Goal: Transaction & Acquisition: Book appointment/travel/reservation

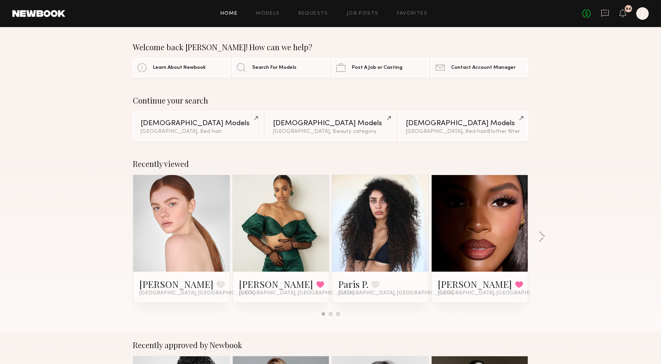
click at [201, 224] on link at bounding box center [181, 223] width 47 height 97
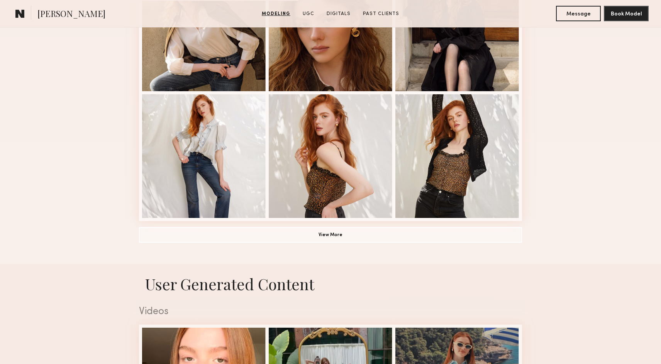
scroll to position [513, 0]
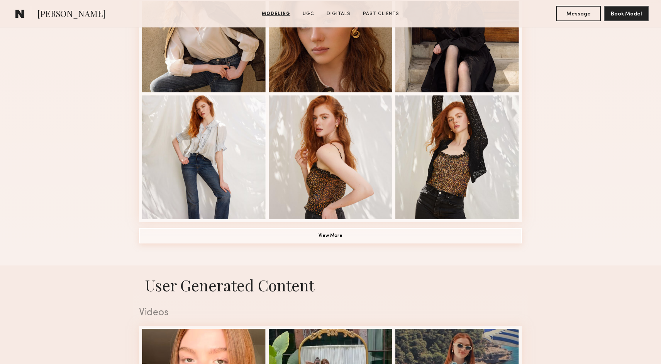
click at [309, 240] on button "View More" at bounding box center [330, 235] width 383 height 15
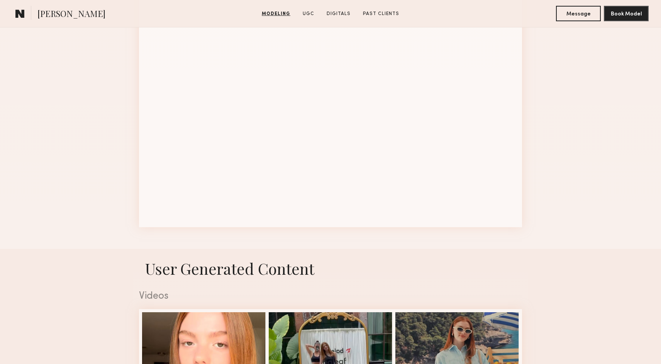
scroll to position [1190, 0]
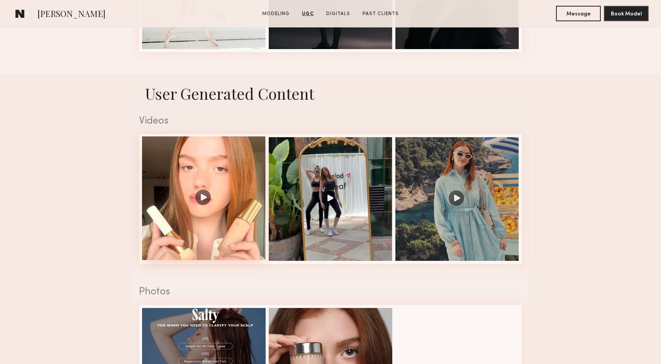
click at [209, 199] on div at bounding box center [204, 198] width 124 height 124
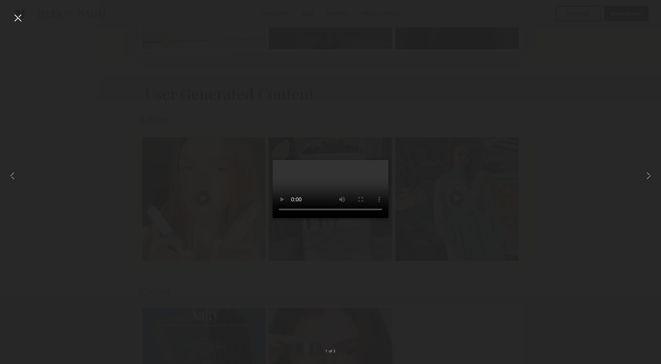
click at [18, 17] on div at bounding box center [18, 18] width 12 height 12
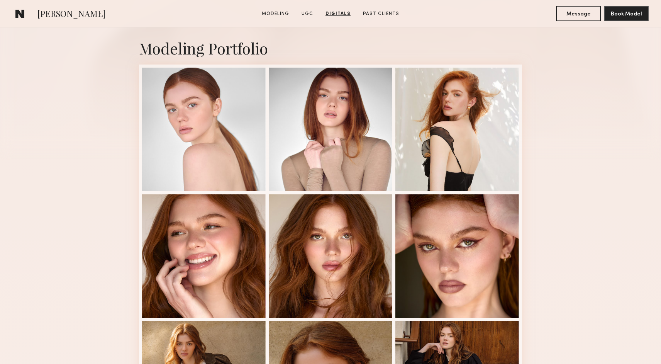
scroll to position [0, 0]
